Goal: Check status: Check status

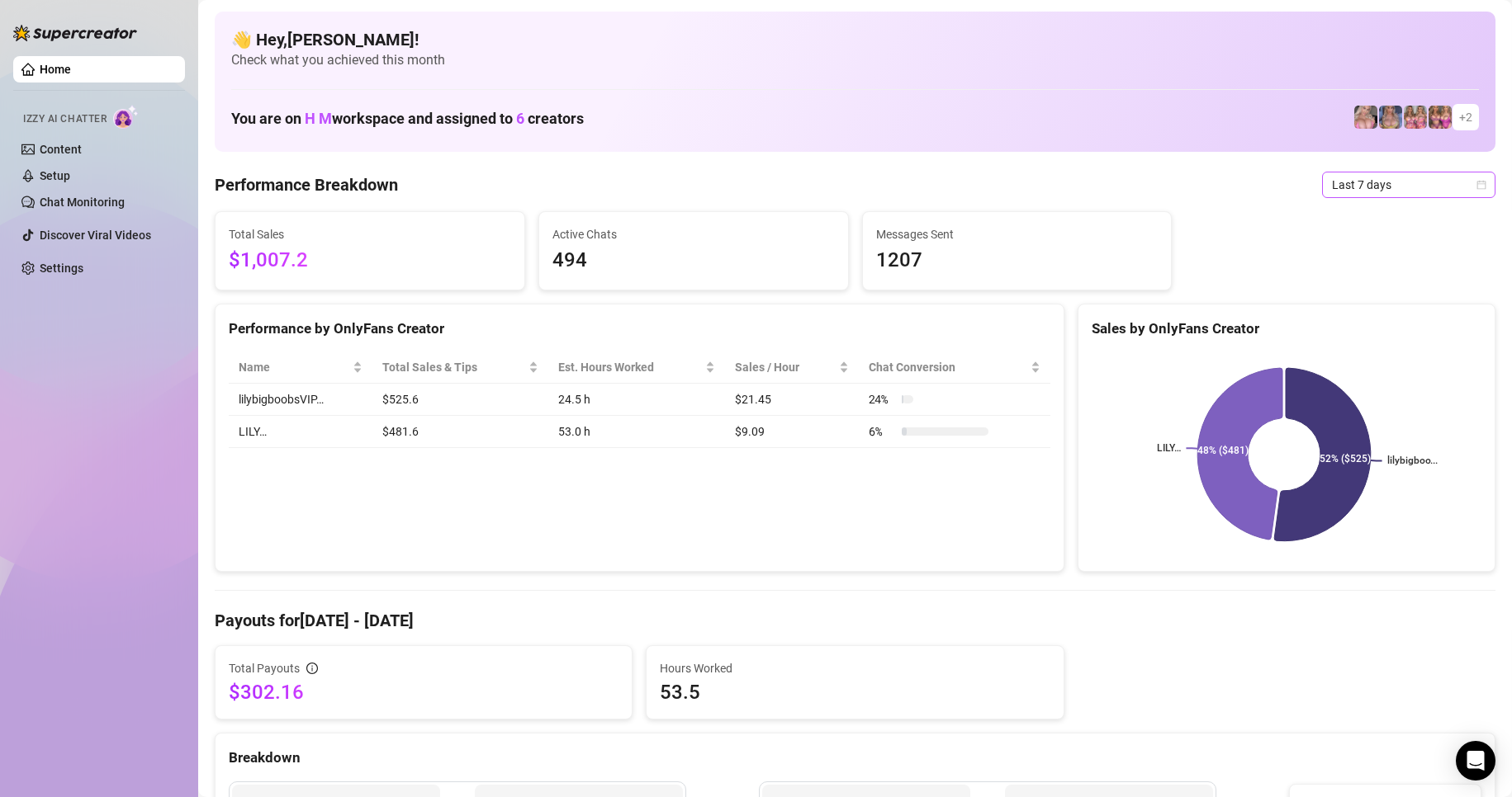
click at [1460, 187] on span "Last 7 days" at bounding box center [1408, 184] width 154 height 25
click at [1389, 318] on div "Custom date" at bounding box center [1394, 323] width 147 height 18
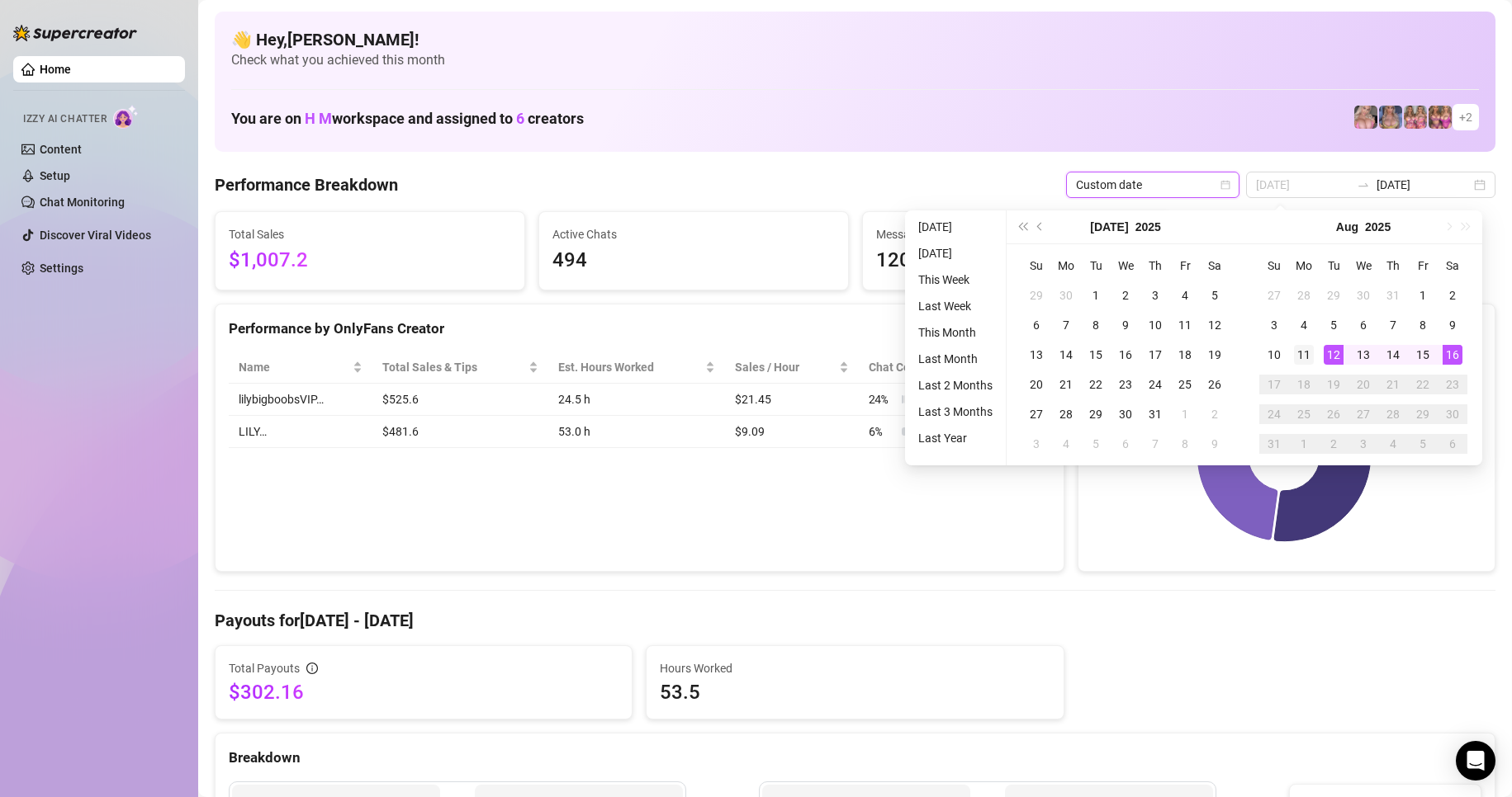
type input "[DATE]"
click at [1303, 358] on div "11" at bounding box center [1303, 354] width 20 height 20
type input "[DATE]"
click at [1459, 358] on div "16" at bounding box center [1452, 354] width 20 height 20
type input "[DATE]"
